Goal: Task Accomplishment & Management: Use online tool/utility

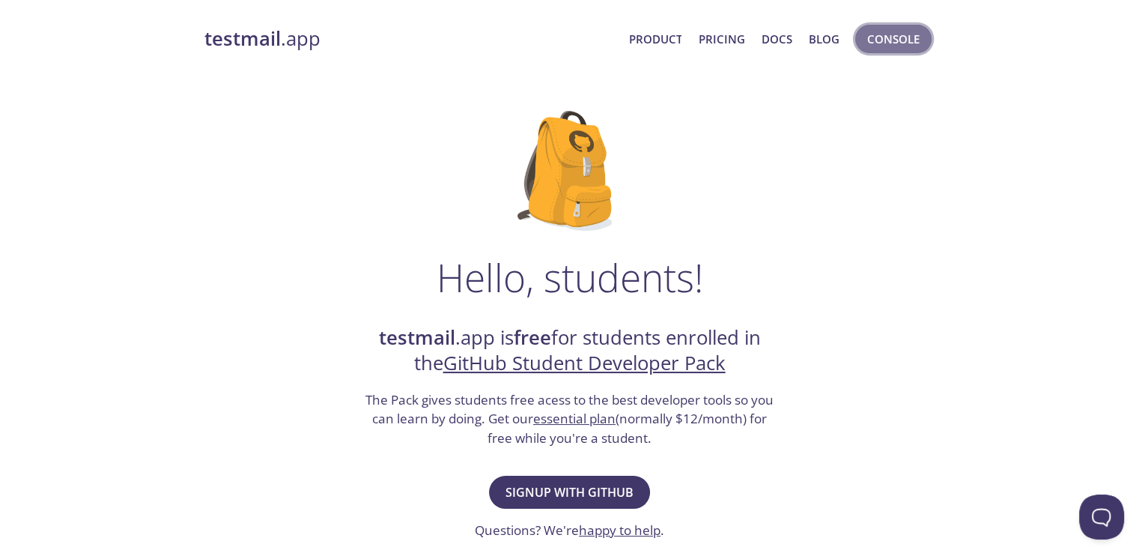
click at [871, 40] on span "Console" at bounding box center [893, 38] width 52 height 19
click at [548, 371] on link "GitHub Student Developer Pack" at bounding box center [584, 363] width 282 height 26
click at [887, 29] on span "Console" at bounding box center [893, 38] width 52 height 19
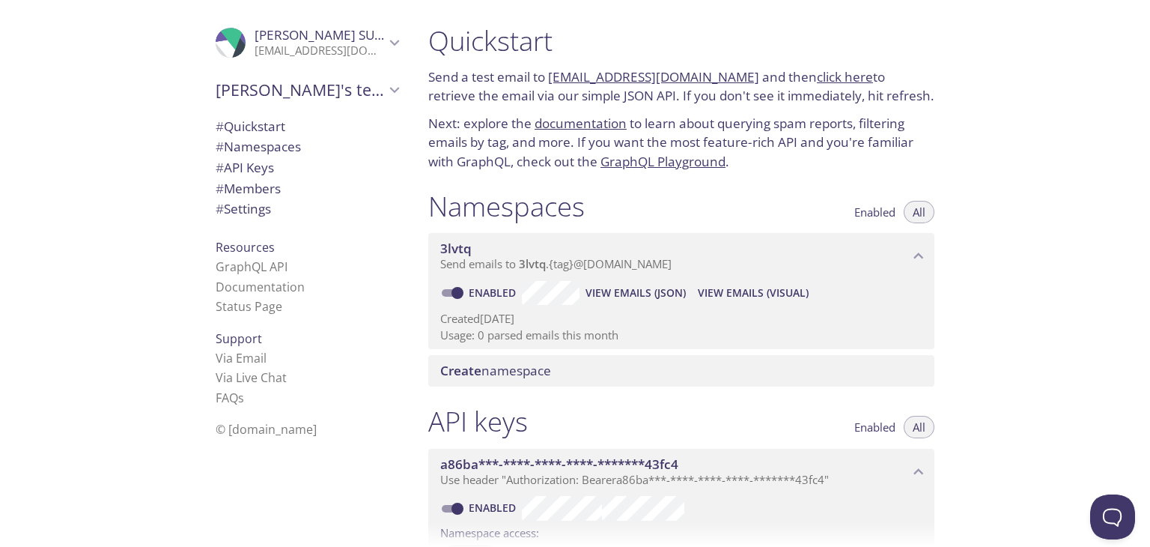
click at [279, 43] on span "[PERSON_NAME]" at bounding box center [329, 34] width 148 height 17
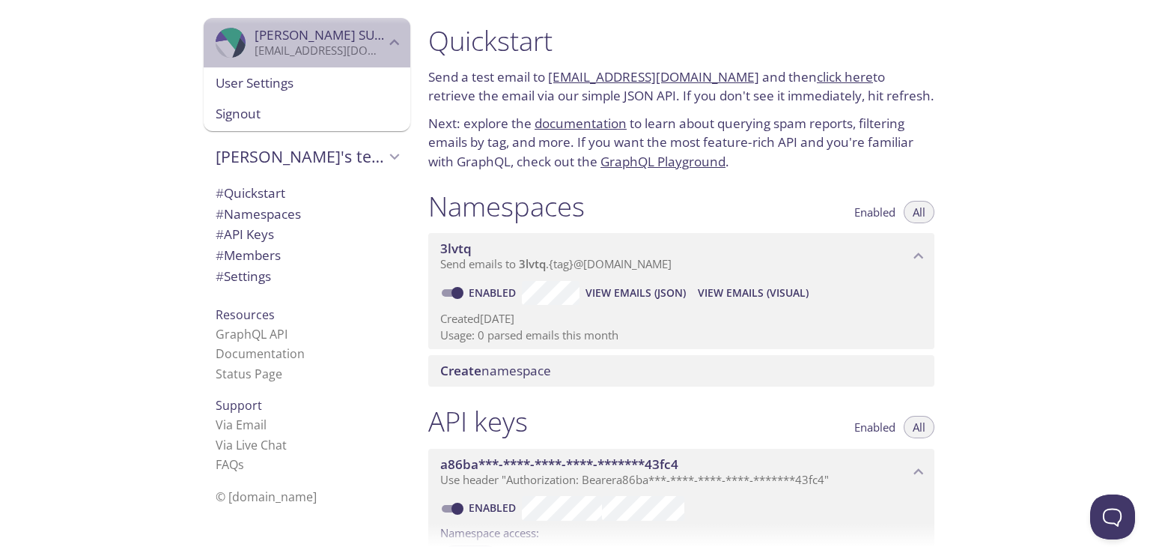
click at [255, 42] on span "[PERSON_NAME]" at bounding box center [329, 34] width 148 height 17
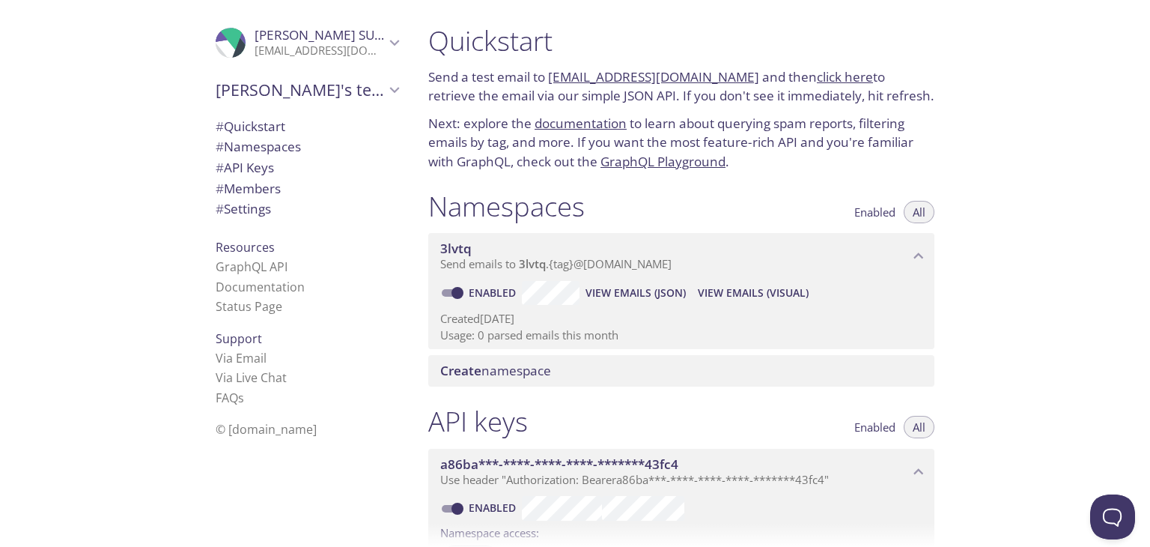
click at [799, 86] on p "Send a test email to [EMAIL_ADDRESS][DOMAIN_NAME] and then click here to retrie…" at bounding box center [681, 86] width 506 height 38
click at [817, 83] on link "click here" at bounding box center [845, 76] width 56 height 17
click at [673, 73] on link "[EMAIL_ADDRESS][DOMAIN_NAME]" at bounding box center [653, 76] width 211 height 17
click at [817, 83] on link "click here" at bounding box center [845, 76] width 56 height 17
drag, startPoint x: 728, startPoint y: 77, endPoint x: 551, endPoint y: 83, distance: 176.8
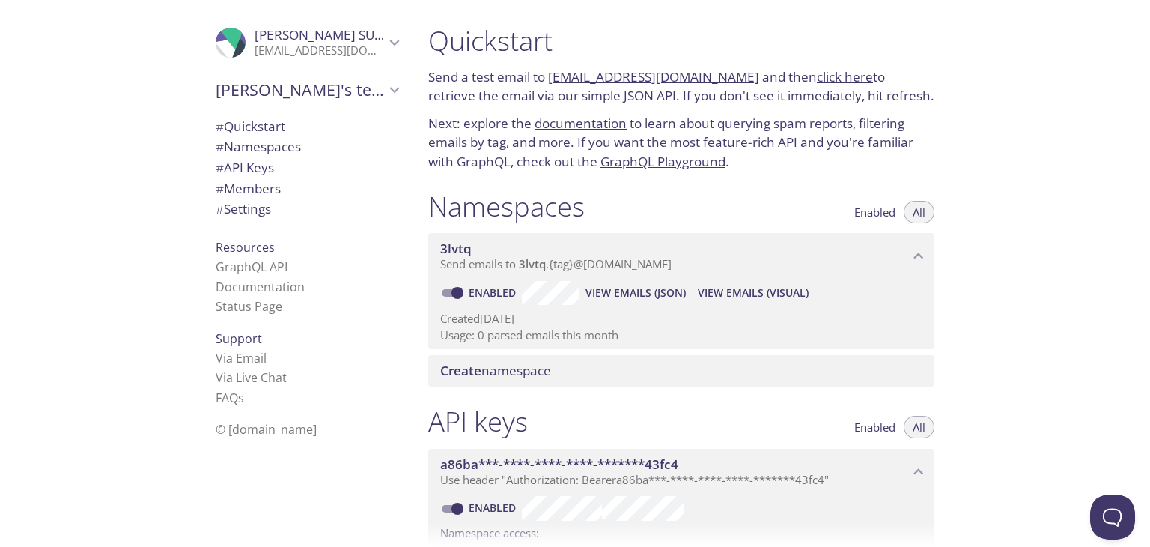
click at [551, 83] on p "Send a test email to [EMAIL_ADDRESS][DOMAIN_NAME] and then click here to retrie…" at bounding box center [681, 86] width 506 height 38
copy link "[EMAIL_ADDRESS][DOMAIN_NAME]"
